Goal: Transaction & Acquisition: Purchase product/service

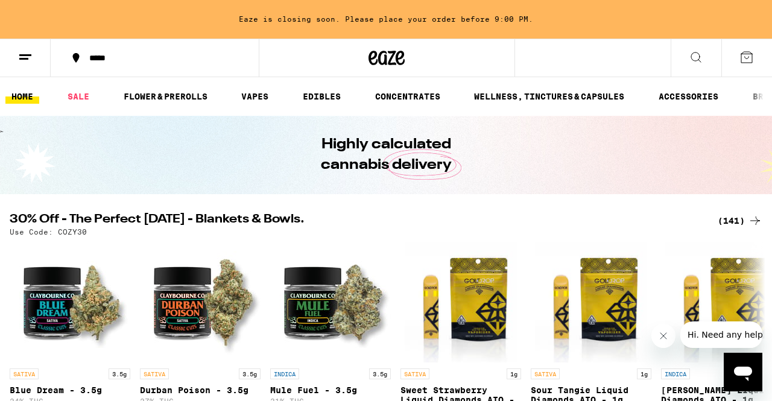
click at [745, 219] on div "(141)" at bounding box center [740, 221] width 45 height 14
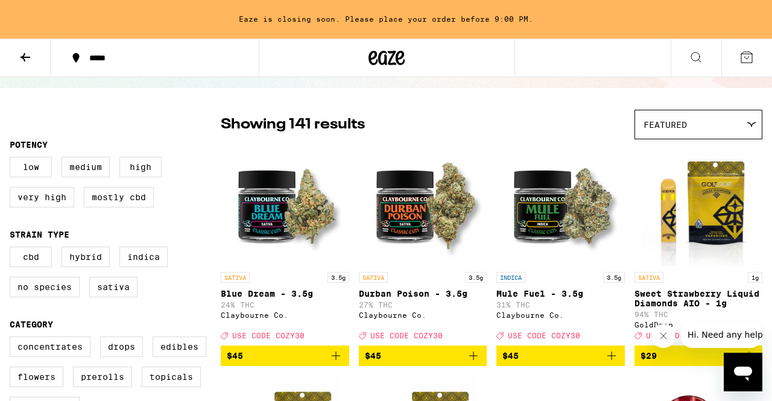
scroll to position [107, 0]
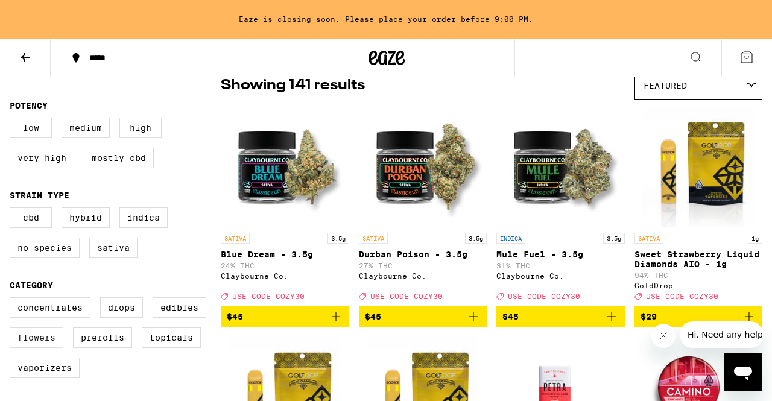
click at [34, 348] on label "Flowers" at bounding box center [37, 338] width 54 height 21
click at [13, 300] on input "Flowers" at bounding box center [12, 299] width 1 height 1
checkbox input "true"
